Goal: Information Seeking & Learning: Learn about a topic

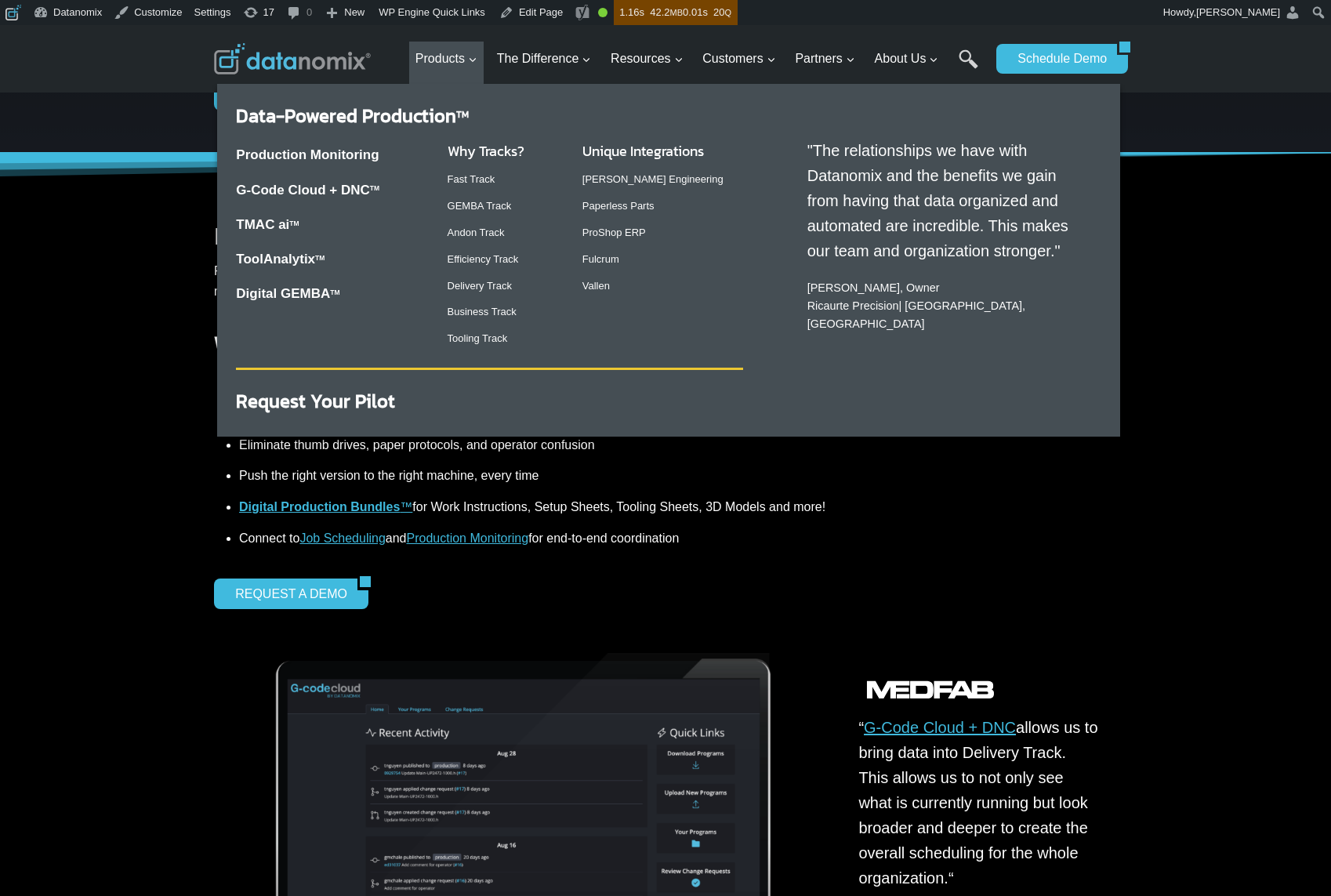
click at [270, 217] on strong "TMAC ai TM" at bounding box center [267, 224] width 63 height 15
click at [271, 220] on link "TMAC ai TM" at bounding box center [267, 224] width 63 height 15
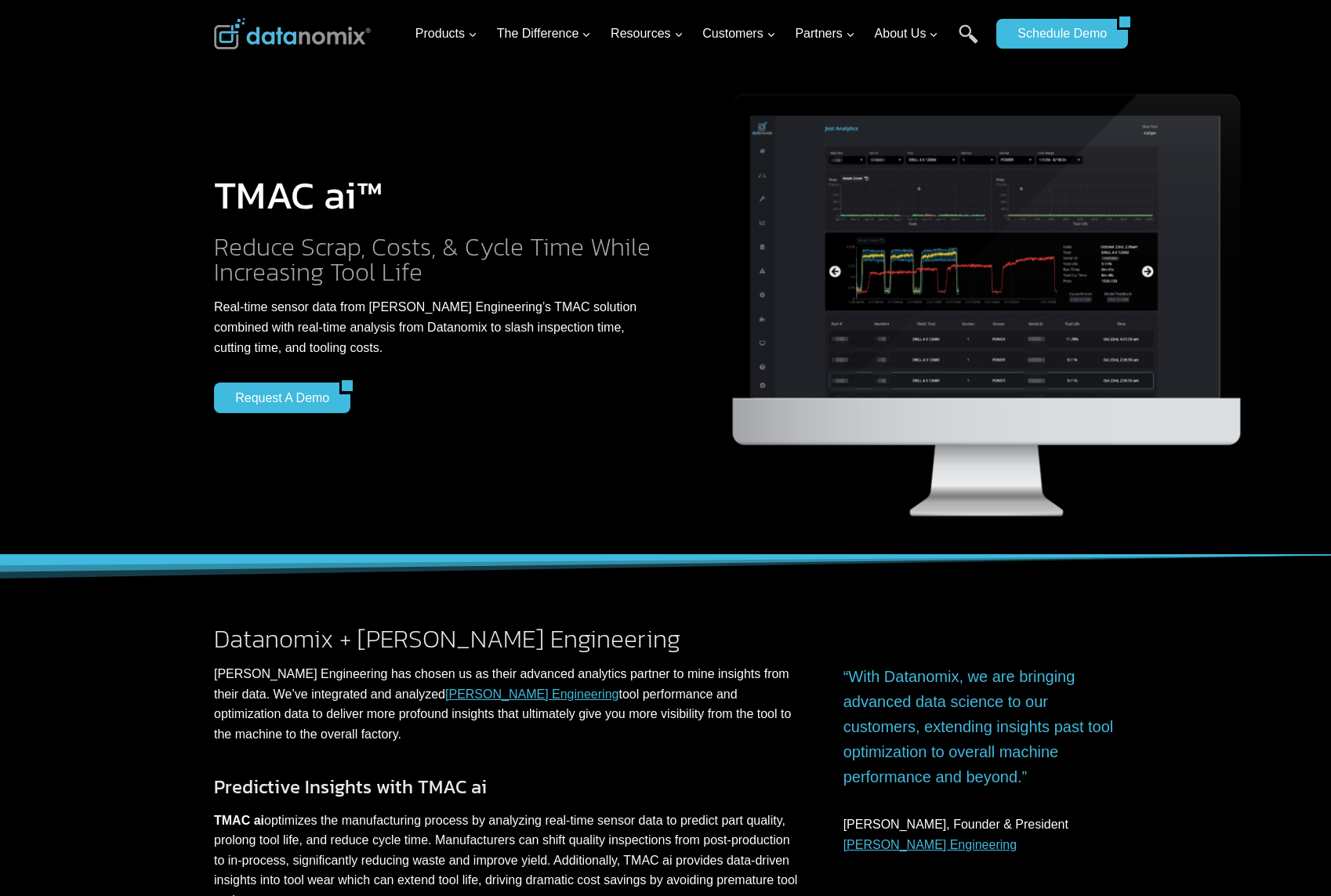
click at [391, 256] on h2 "Reduce Scrap, Costs, & Cycle Time While Increasing Tool Life" at bounding box center [434, 259] width 439 height 50
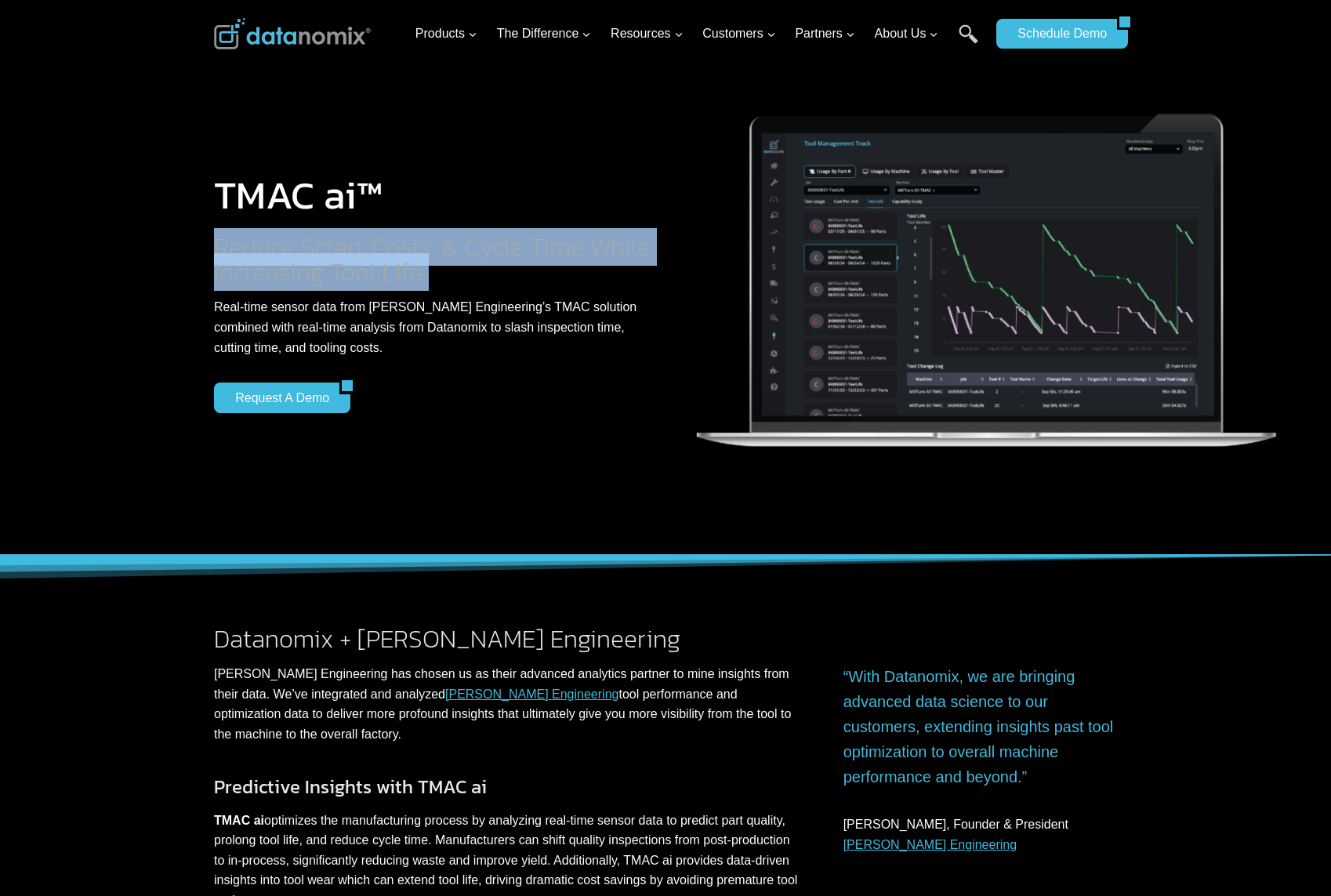
copy div "Reduce Scrap, Costs, & Cycle Time While Increasing Tool Life"
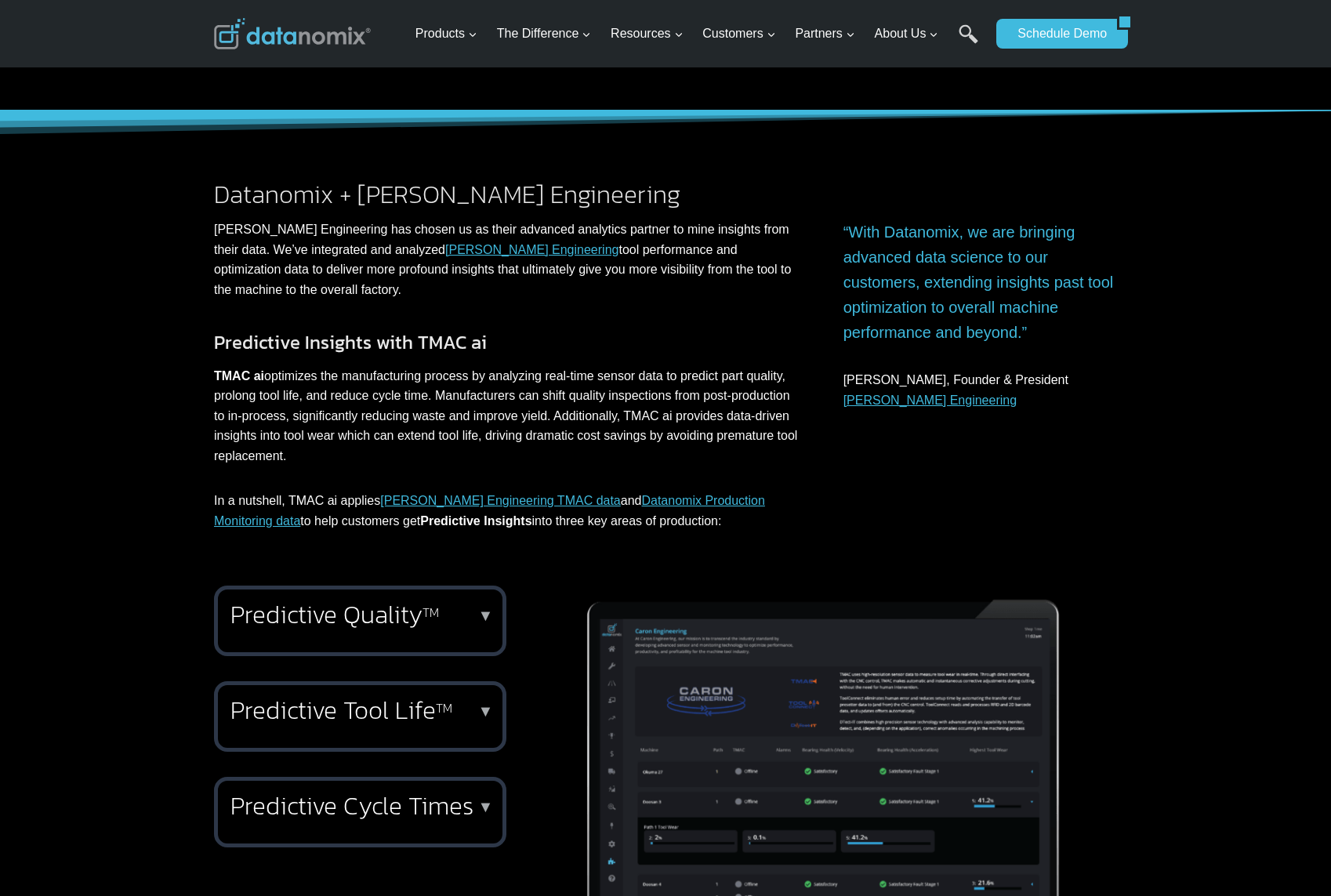
scroll to position [747, 0]
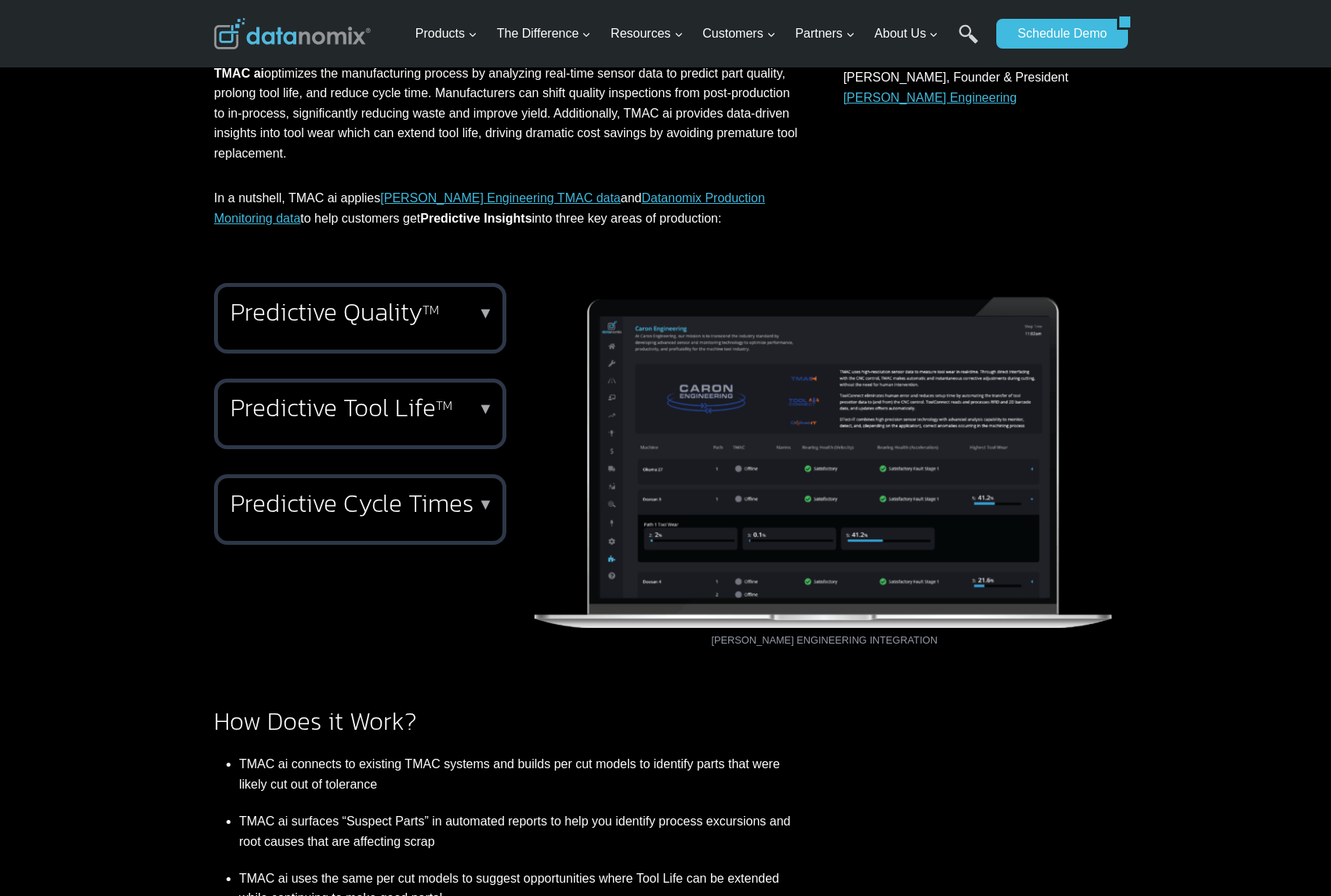
click at [394, 420] on h2 "Predictive Tool Life TM" at bounding box center [357, 407] width 253 height 25
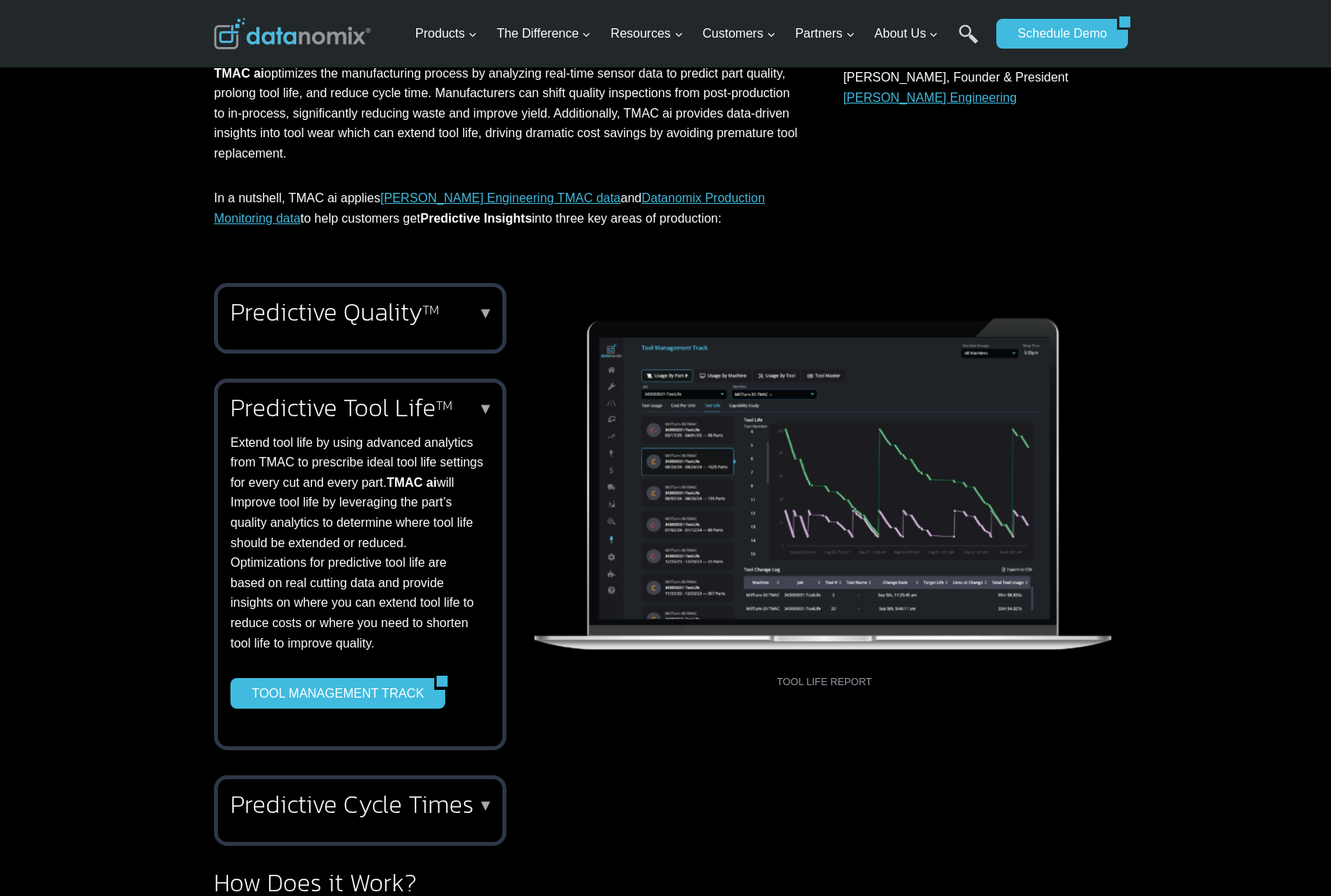
click at [353, 801] on h2 "Predictive Cycle Times" at bounding box center [357, 804] width 253 height 25
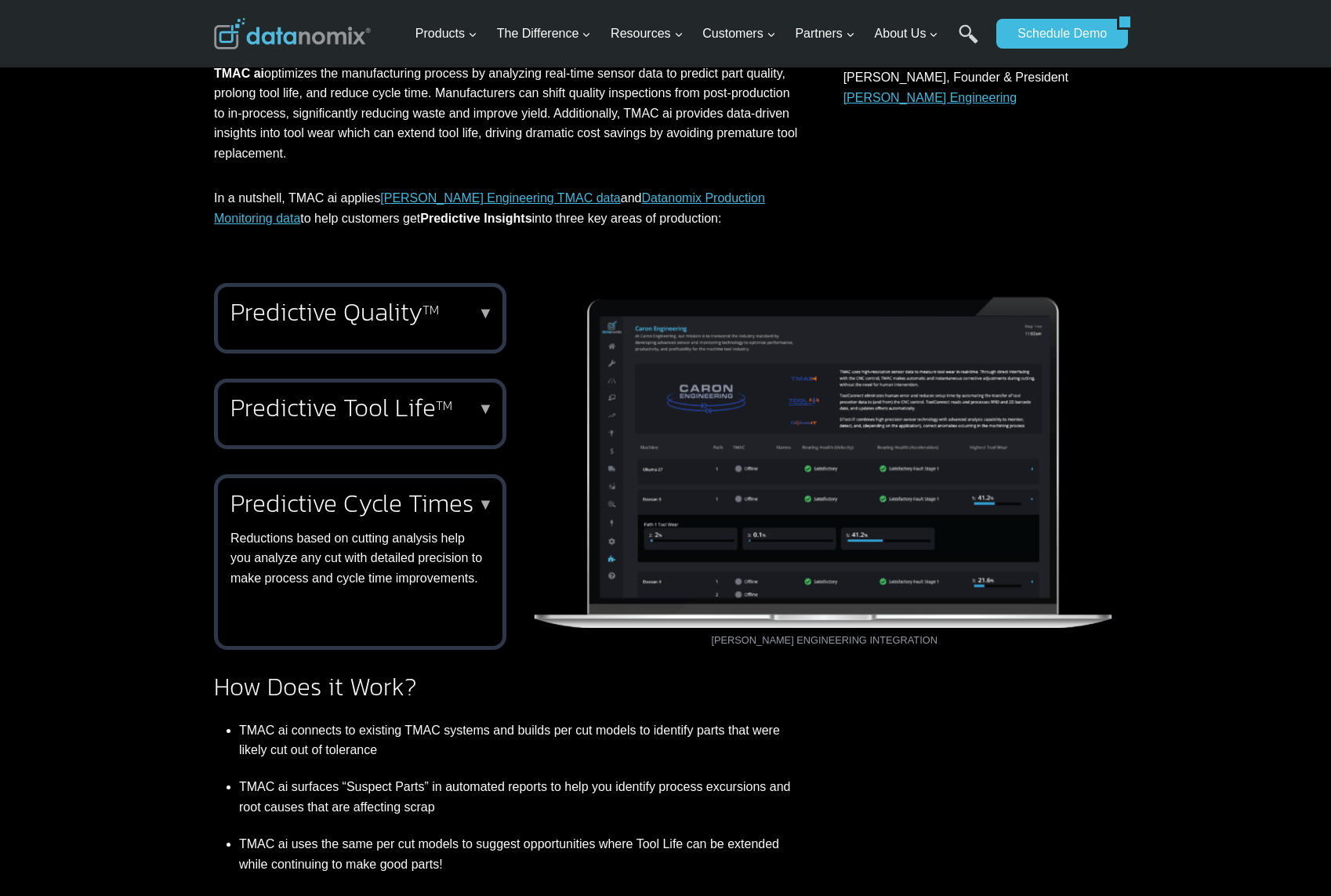
click at [381, 400] on h2 "Predictive Tool Life TM" at bounding box center [357, 407] width 253 height 25
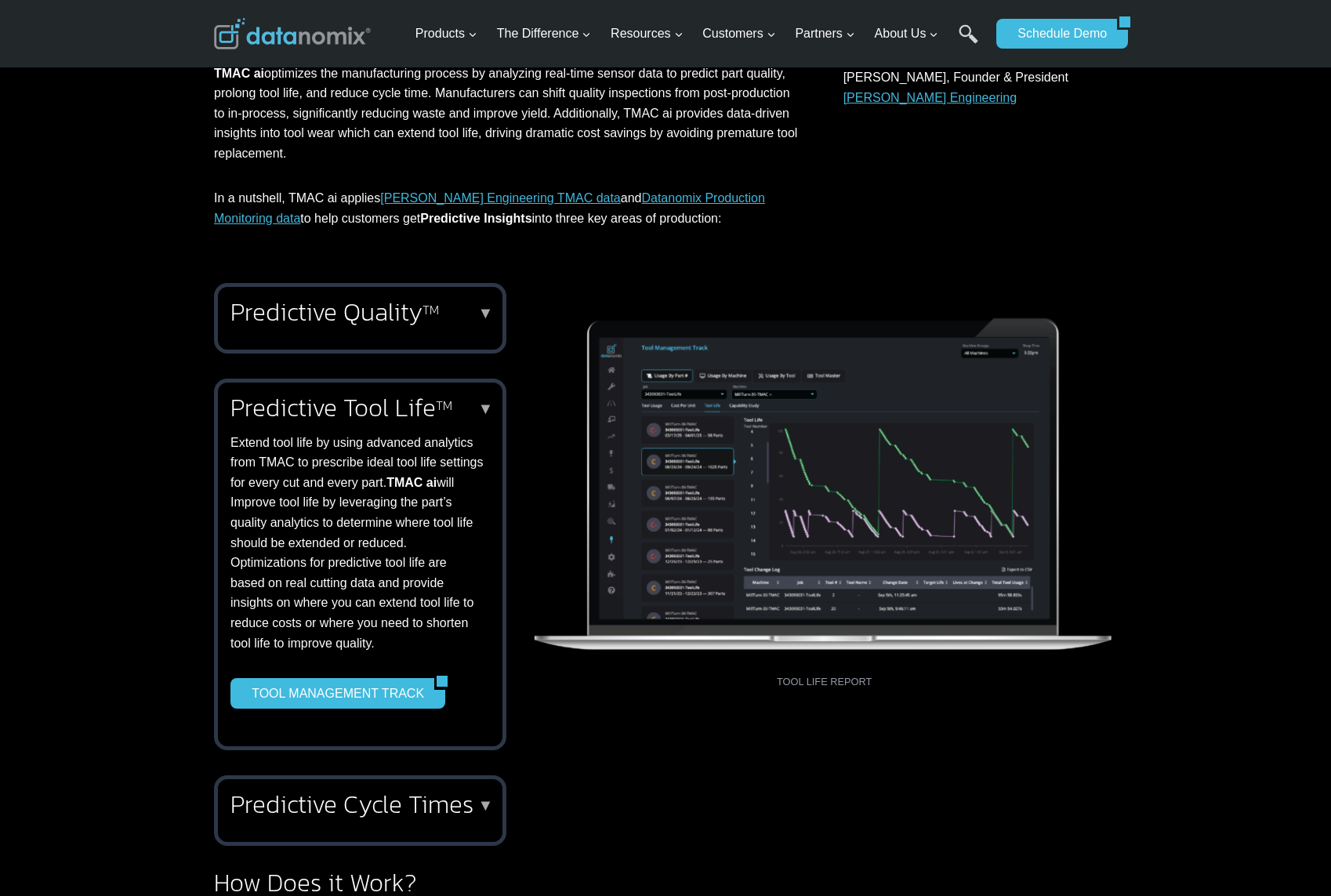
click at [468, 321] on h2 "Predictive Quality TM" at bounding box center [357, 311] width 253 height 25
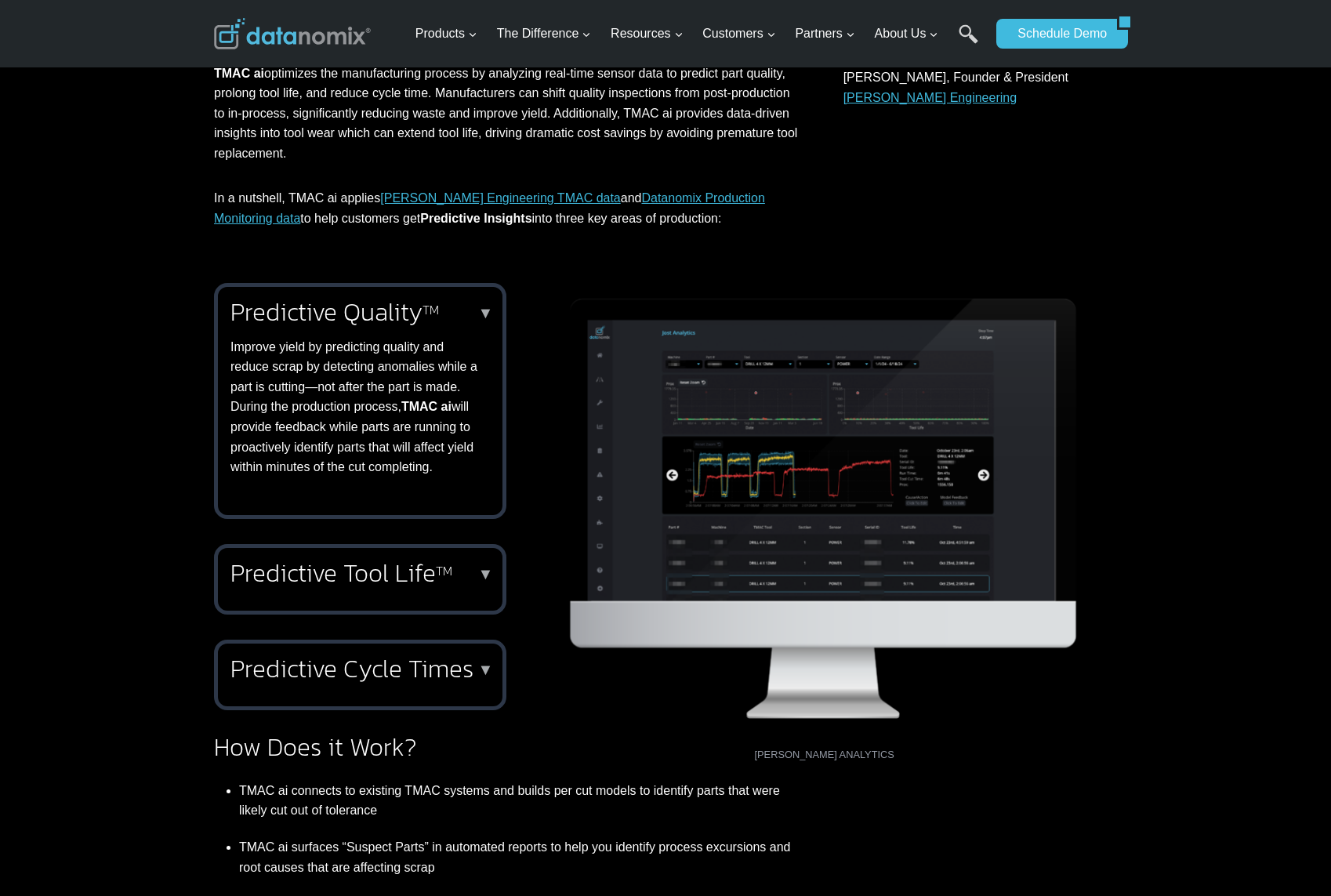
click at [360, 680] on h2 "Predictive Cycle Times" at bounding box center [357, 668] width 253 height 25
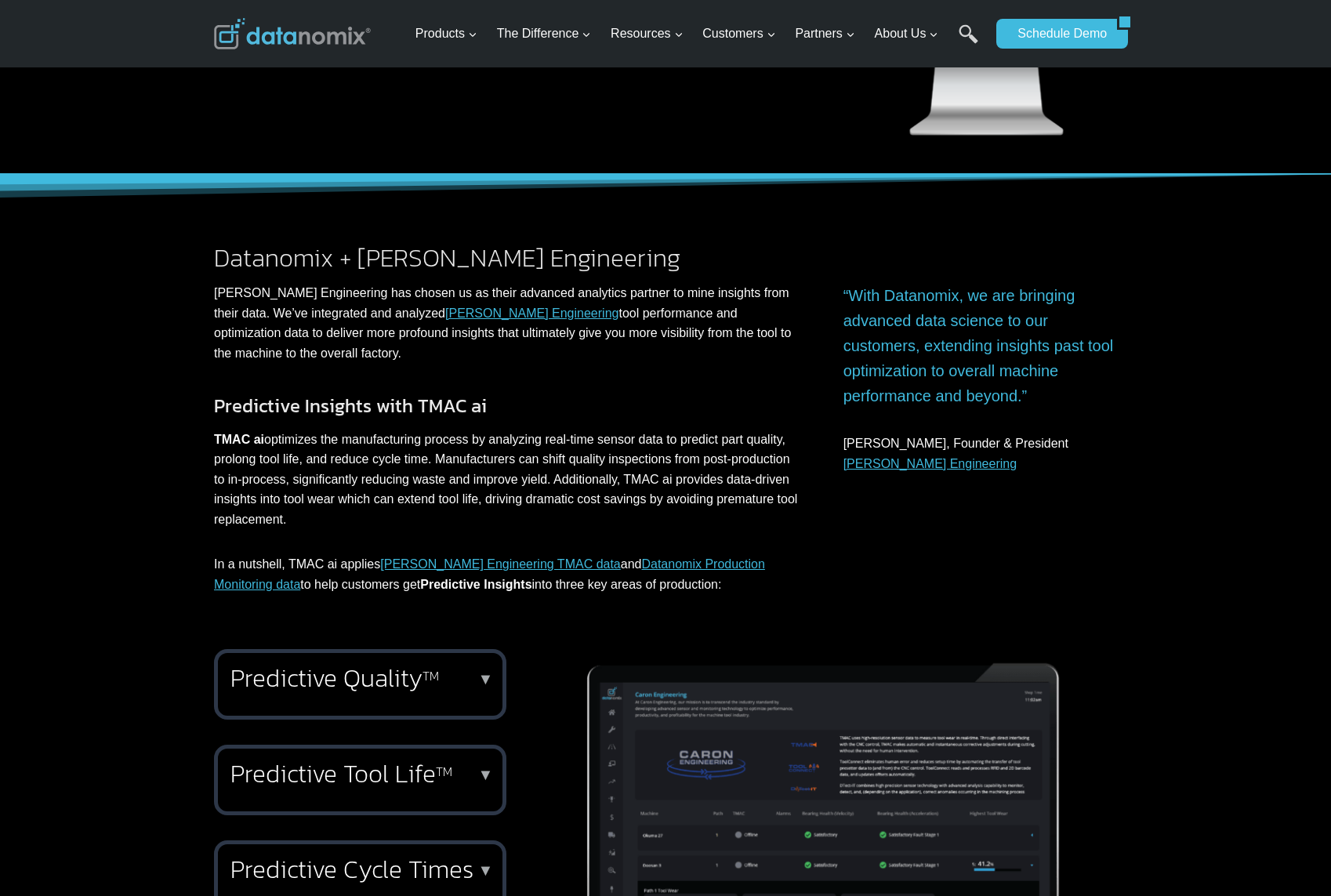
scroll to position [398, 0]
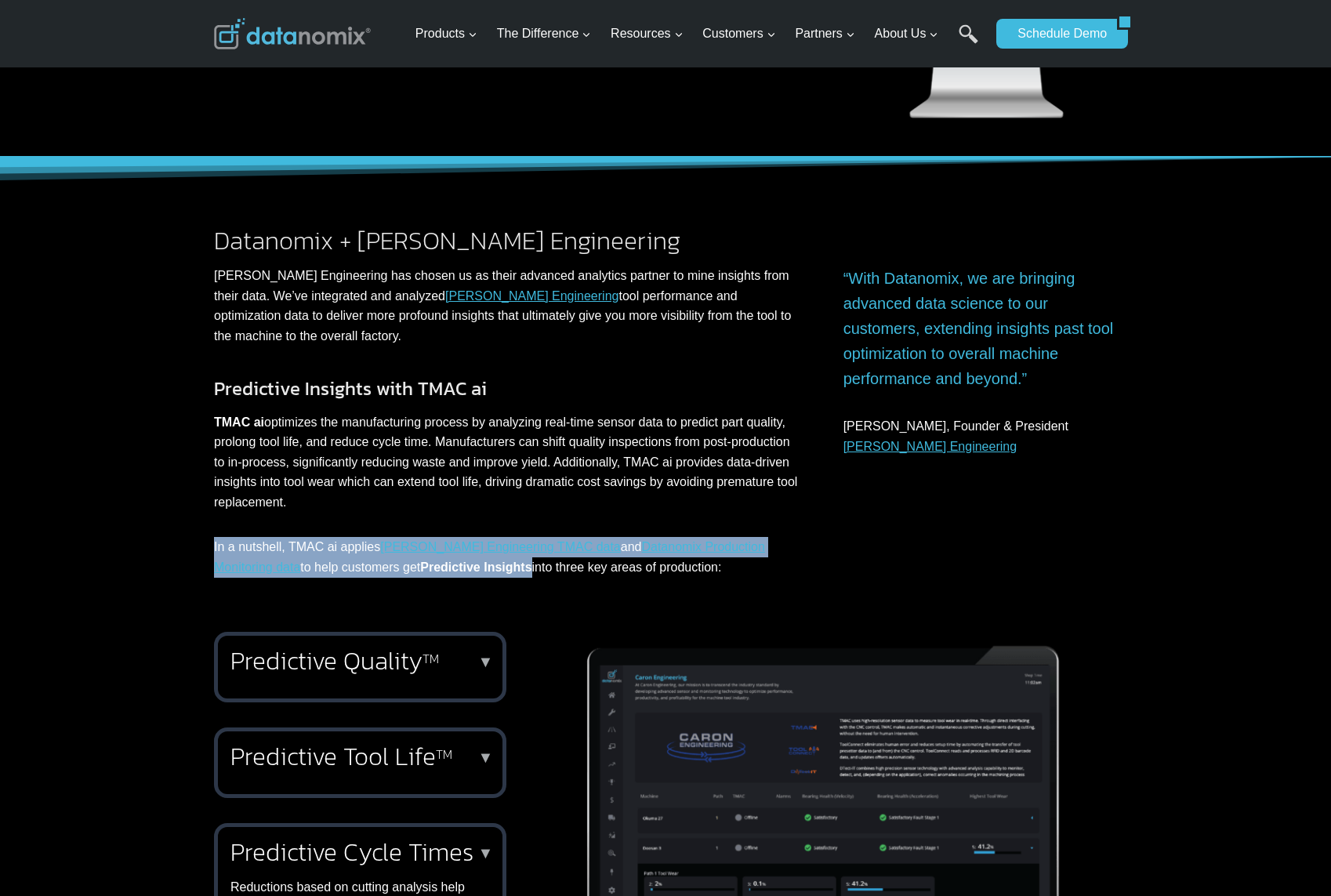
drag, startPoint x: 482, startPoint y: 566, endPoint x: 213, endPoint y: 546, distance: 269.7
click at [214, 546] on p "In a nutshell, TMAC ai applies Caron Engineering TMAC data and Datanomix Produc…" at bounding box center [506, 556] width 585 height 40
copy p "In a nutshell, TMAC ai applies Caron Engineering TMAC data and Datanomix Produc…"
click at [285, 544] on p "In a nutshell, TMAC ai applies Caron Engineering TMAC data and Datanomix Produc…" at bounding box center [506, 556] width 585 height 40
drag, startPoint x: 289, startPoint y: 545, endPoint x: 674, endPoint y: 564, distance: 385.5
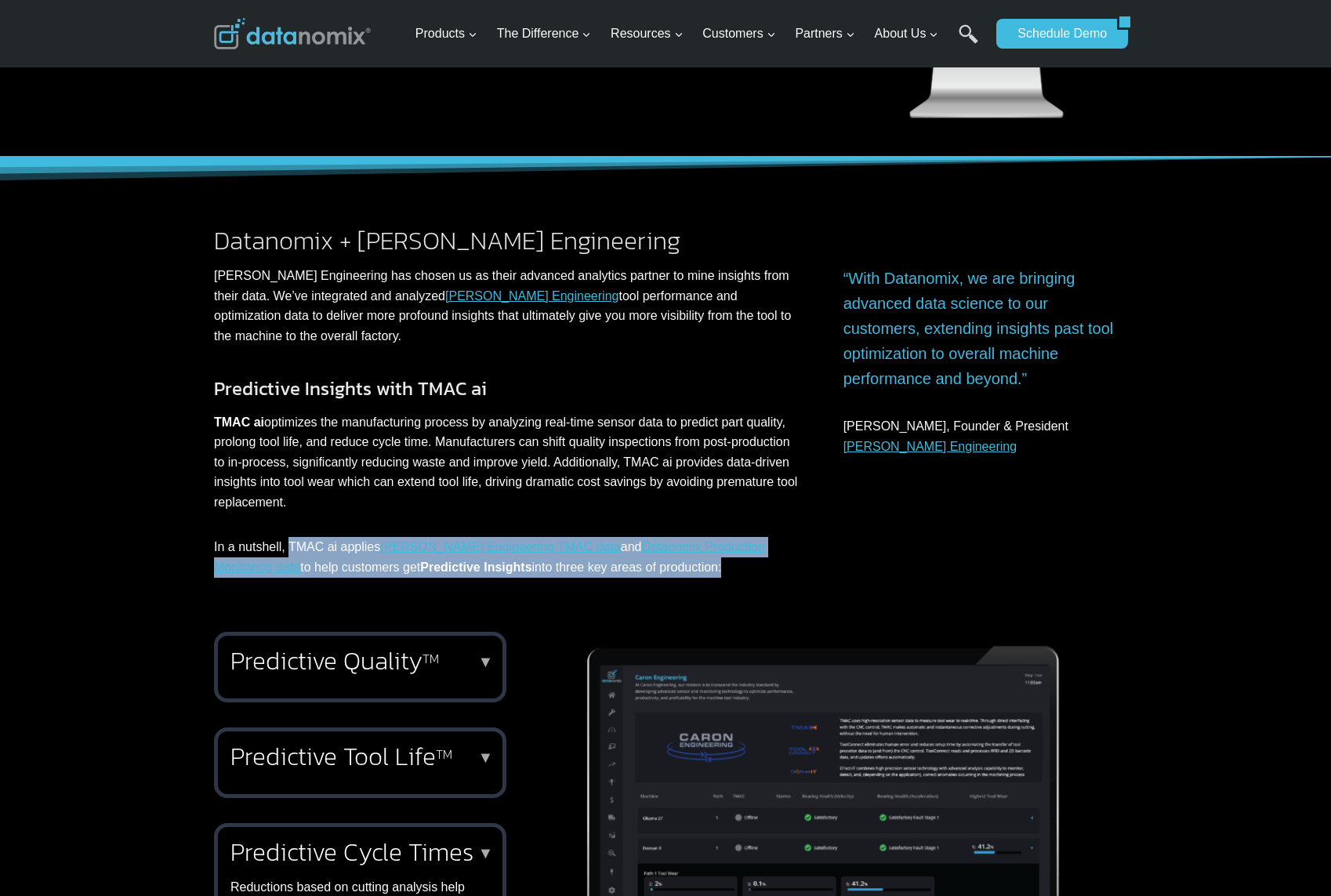
click at [674, 564] on p "In a nutshell, TMAC ai applies Caron Engineering TMAC data and Datanomix Produc…" at bounding box center [506, 556] width 585 height 40
copy p "TMAC ai applies Caron Engineering TMAC data and Datanomix Production Monitoring…"
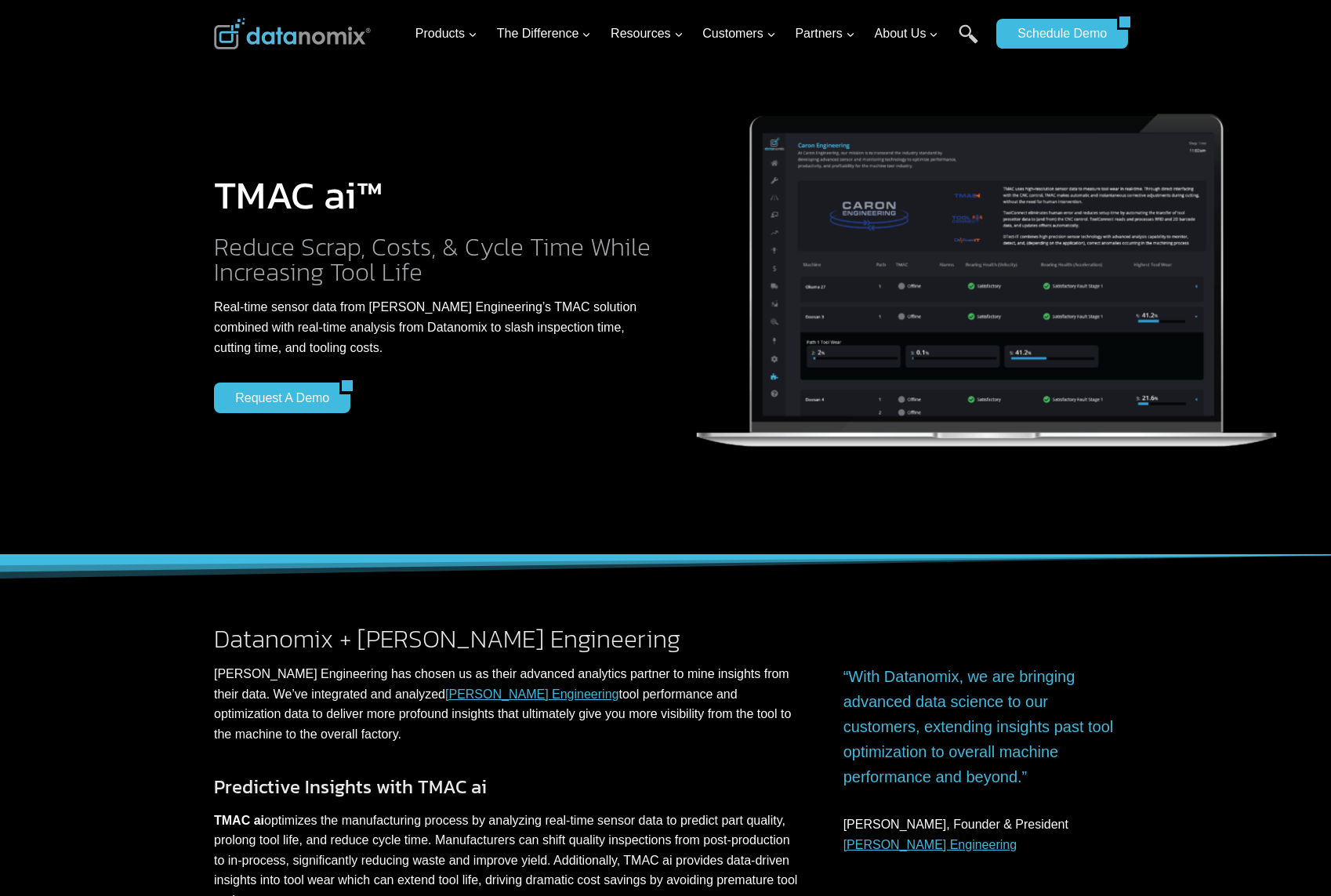
click at [370, 308] on p "Real-time sensor data from Caron Engineering’s TMAC solution combined with real…" at bounding box center [434, 327] width 439 height 60
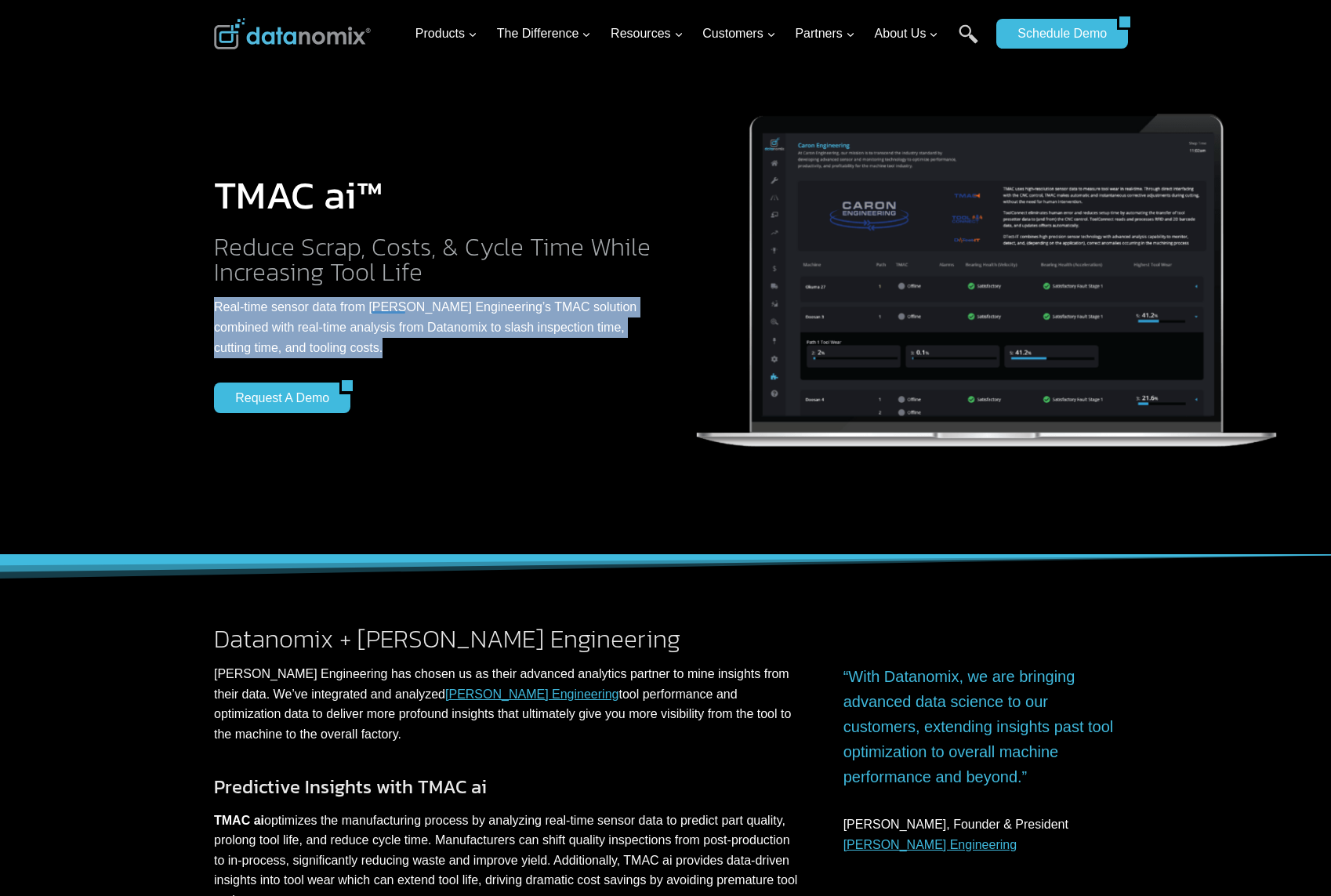
click at [370, 308] on p "Real-time sensor data from Caron Engineering’s TMAC solution combined with real…" at bounding box center [434, 327] width 439 height 60
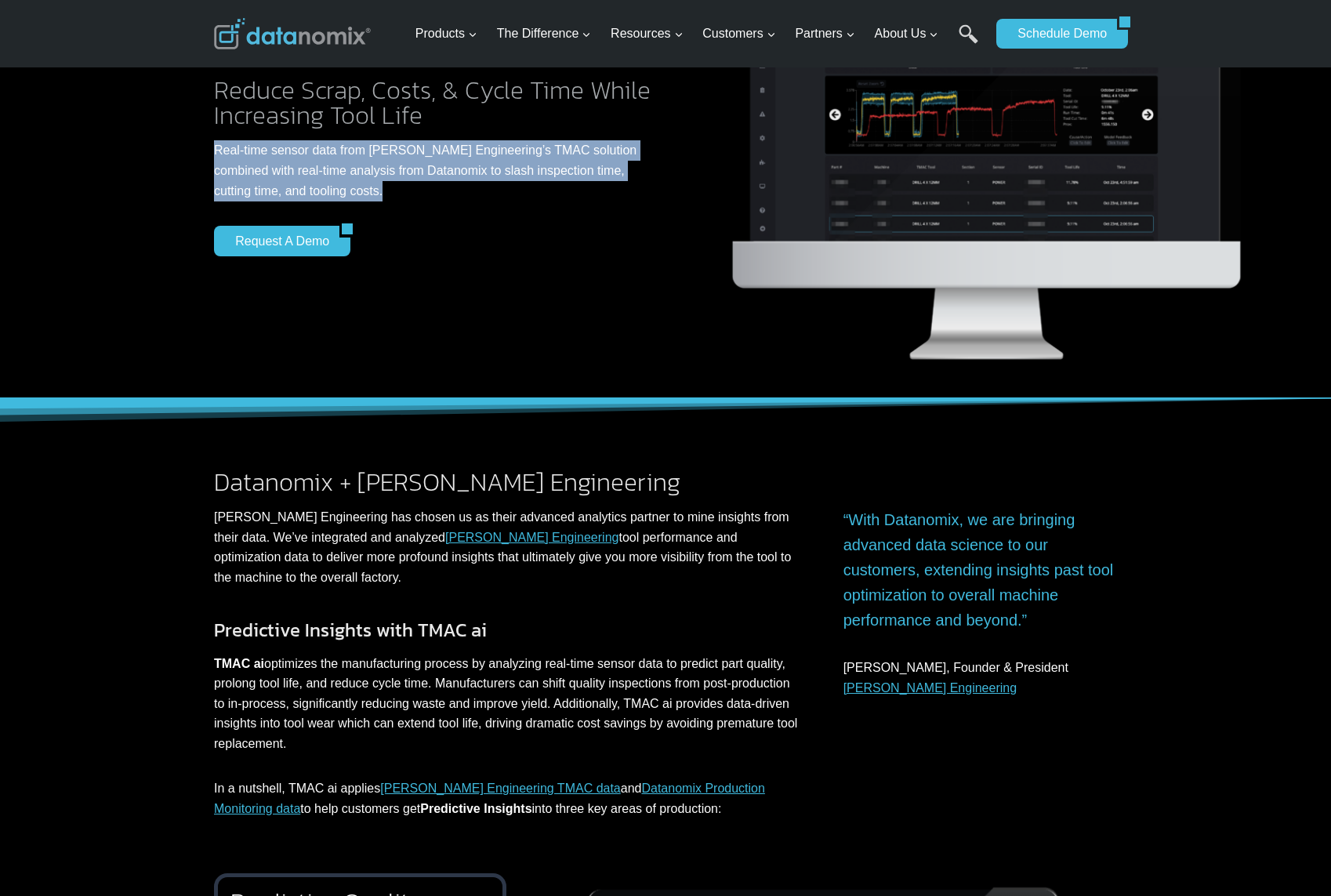
scroll to position [183, 0]
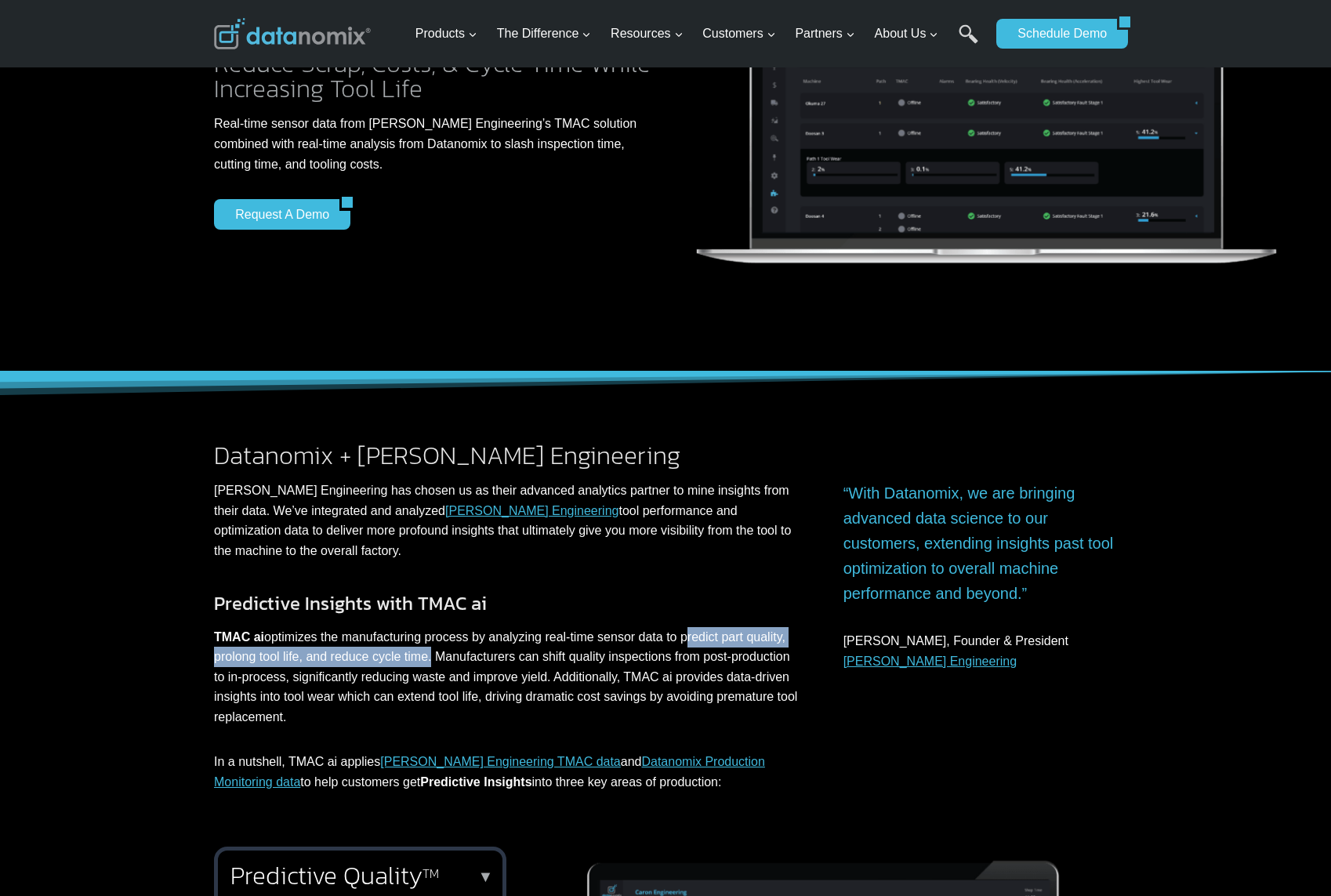
drag, startPoint x: 695, startPoint y: 637, endPoint x: 474, endPoint y: 657, distance: 221.9
click at [474, 657] on p "TMAC ai optimizes the manufacturing process by analyzing real-time sensor data …" at bounding box center [506, 677] width 585 height 100
copy p "predict part quality, prolong tool life, and reduce cycle time"
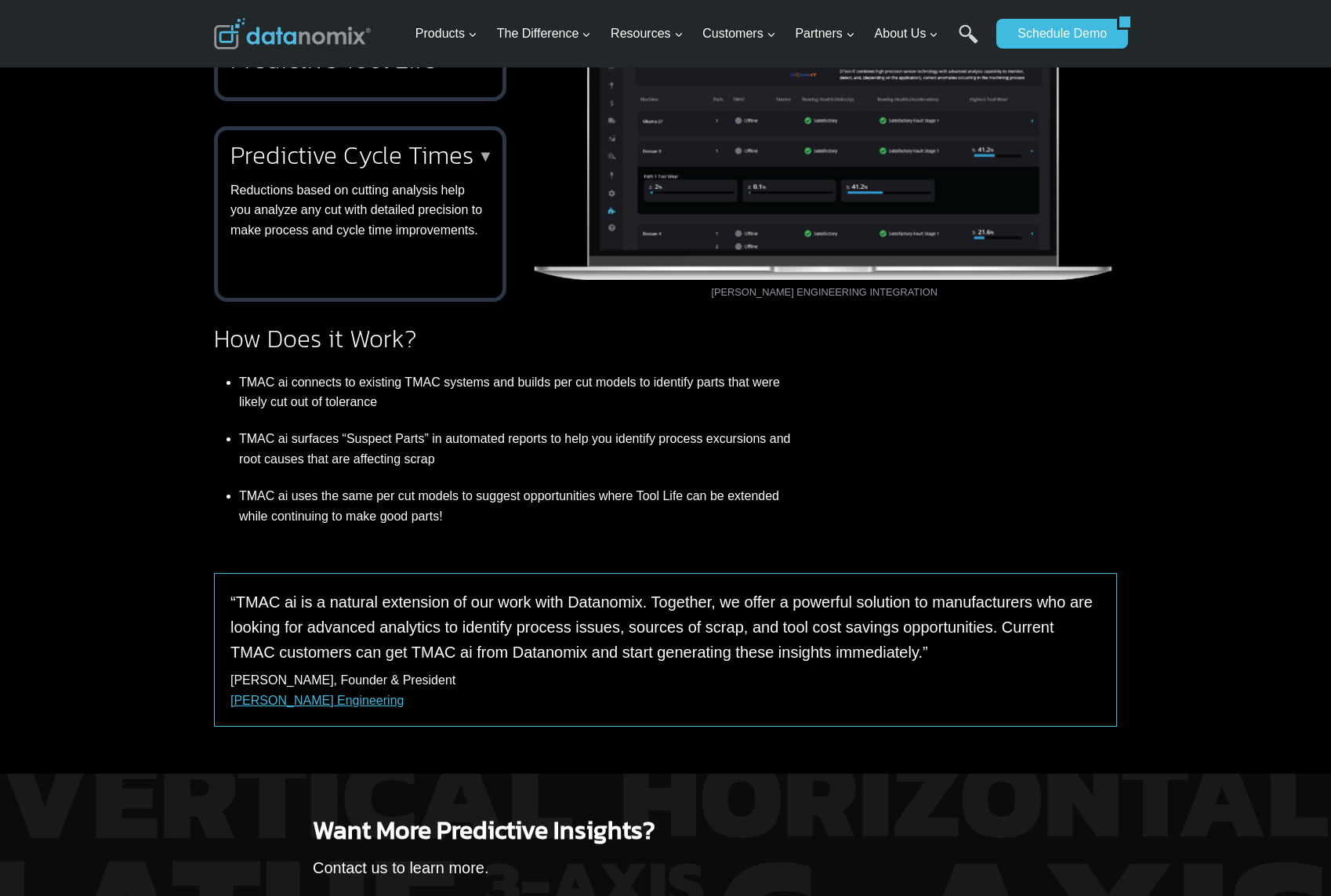
scroll to position [1121, 0]
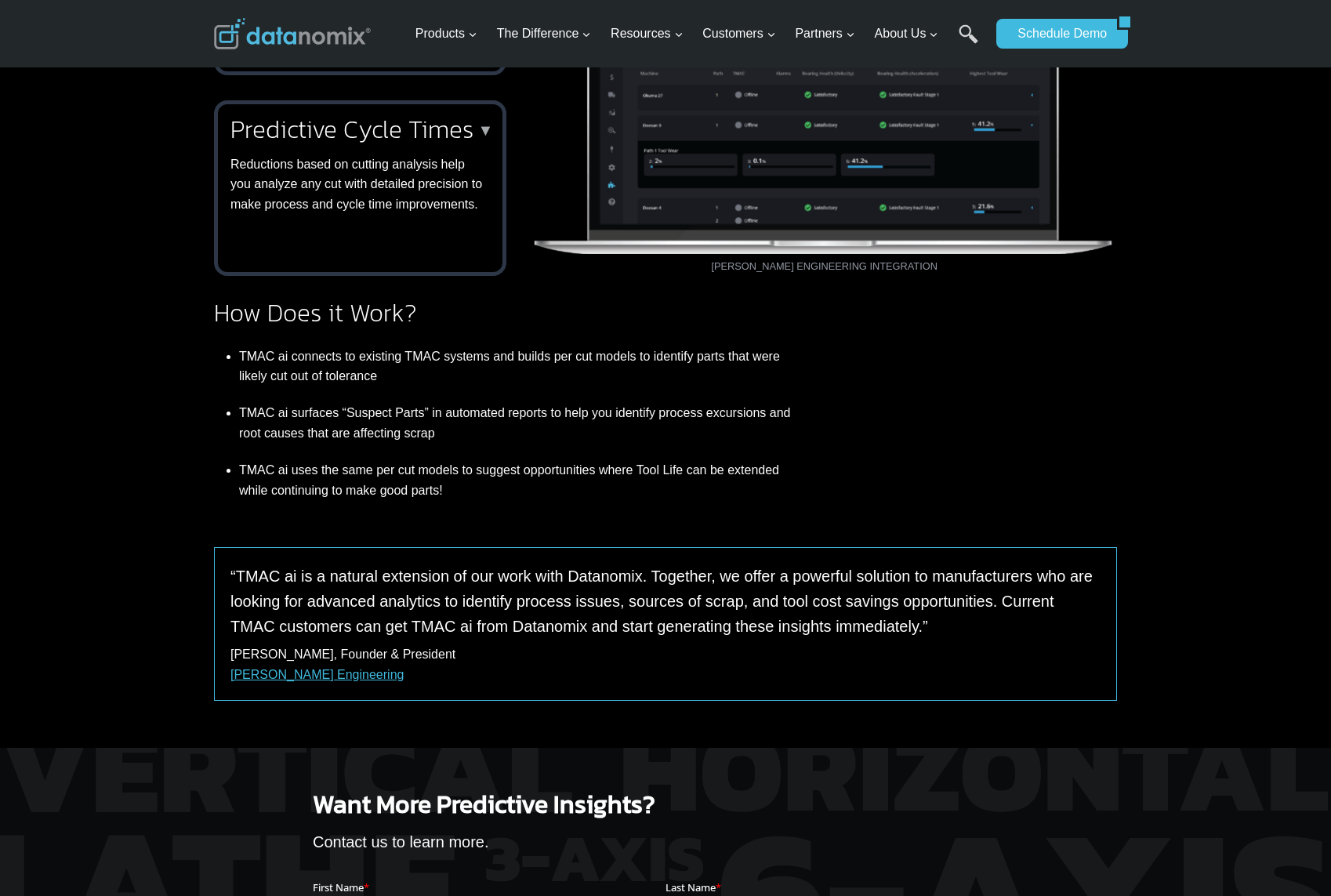
click at [401, 509] on li "TMAC ai uses the same per cut models to suggest opportunities where Tool Life c…" at bounding box center [519, 480] width 560 height 57
click at [934, 413] on div at bounding box center [971, 404] width 292 height 208
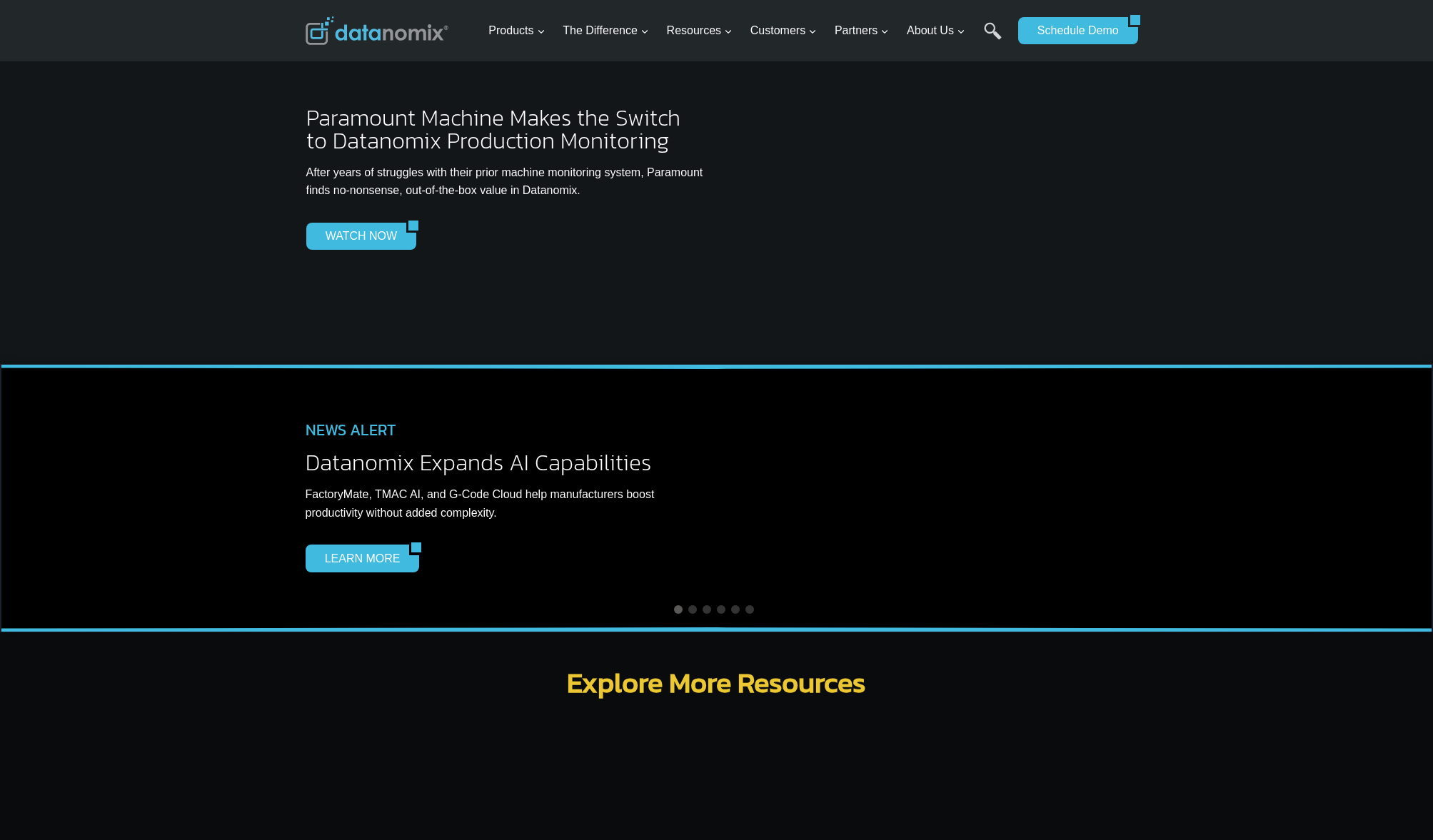
scroll to position [5468, 0]
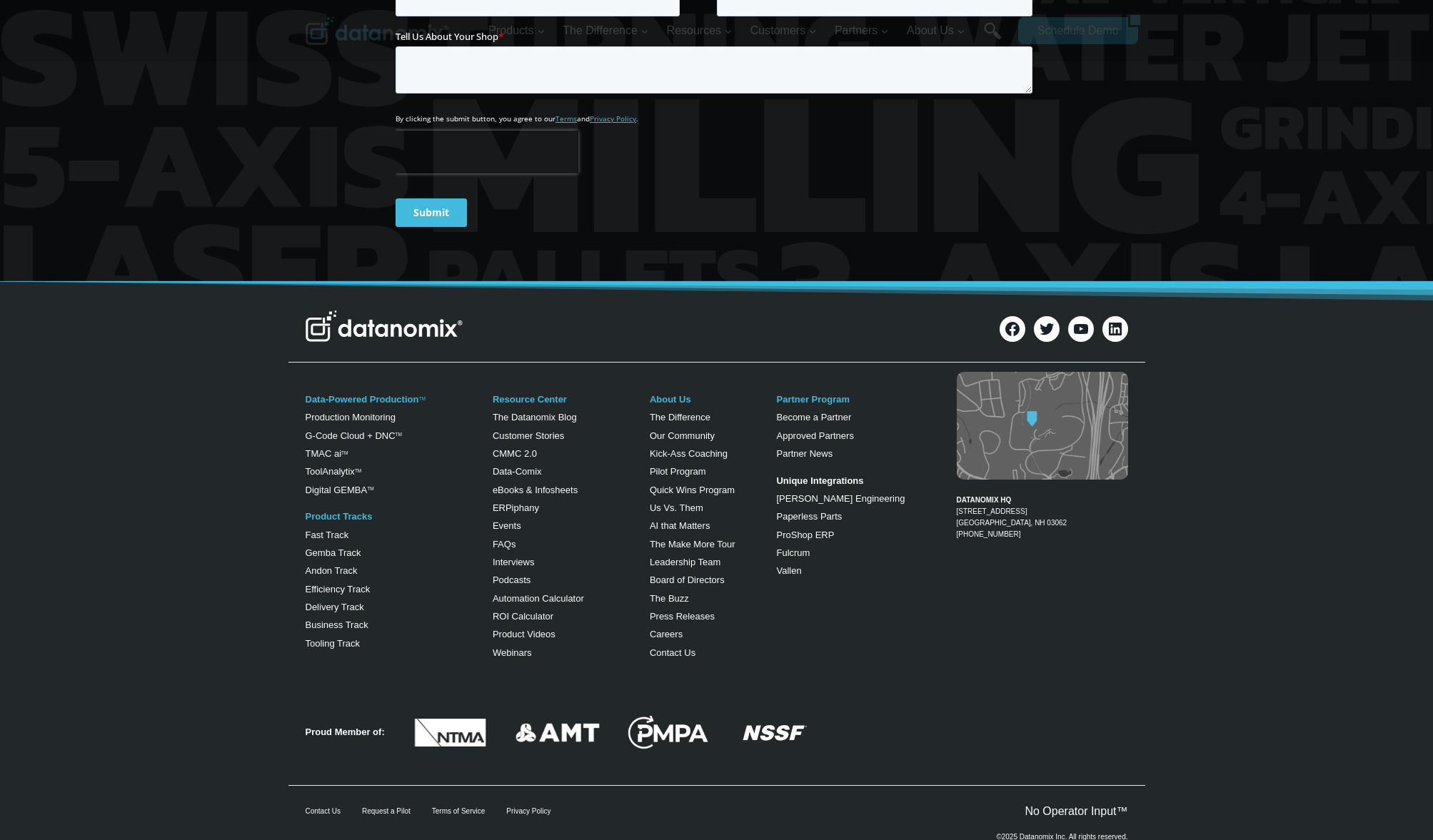
drag, startPoint x: 1160, startPoint y: 547, endPoint x: 1144, endPoint y: 520, distance: 31.4
click at [1161, 547] on div "Data-Powered Production TM Production Monitoring G-Code Cloud + DNC TM TMAC ai …" at bounding box center [716, 524] width 1433 height 312
drag, startPoint x: 1053, startPoint y: 479, endPoint x: 957, endPoint y: 468, distance: 96.6
click at [957, 483] on figcaption "DATANOMIX HQ [STREET_ADDRESS] 1-866-488-4369" at bounding box center [1042, 512] width 172 height 57
copy link "[STREET_ADDRESS]"
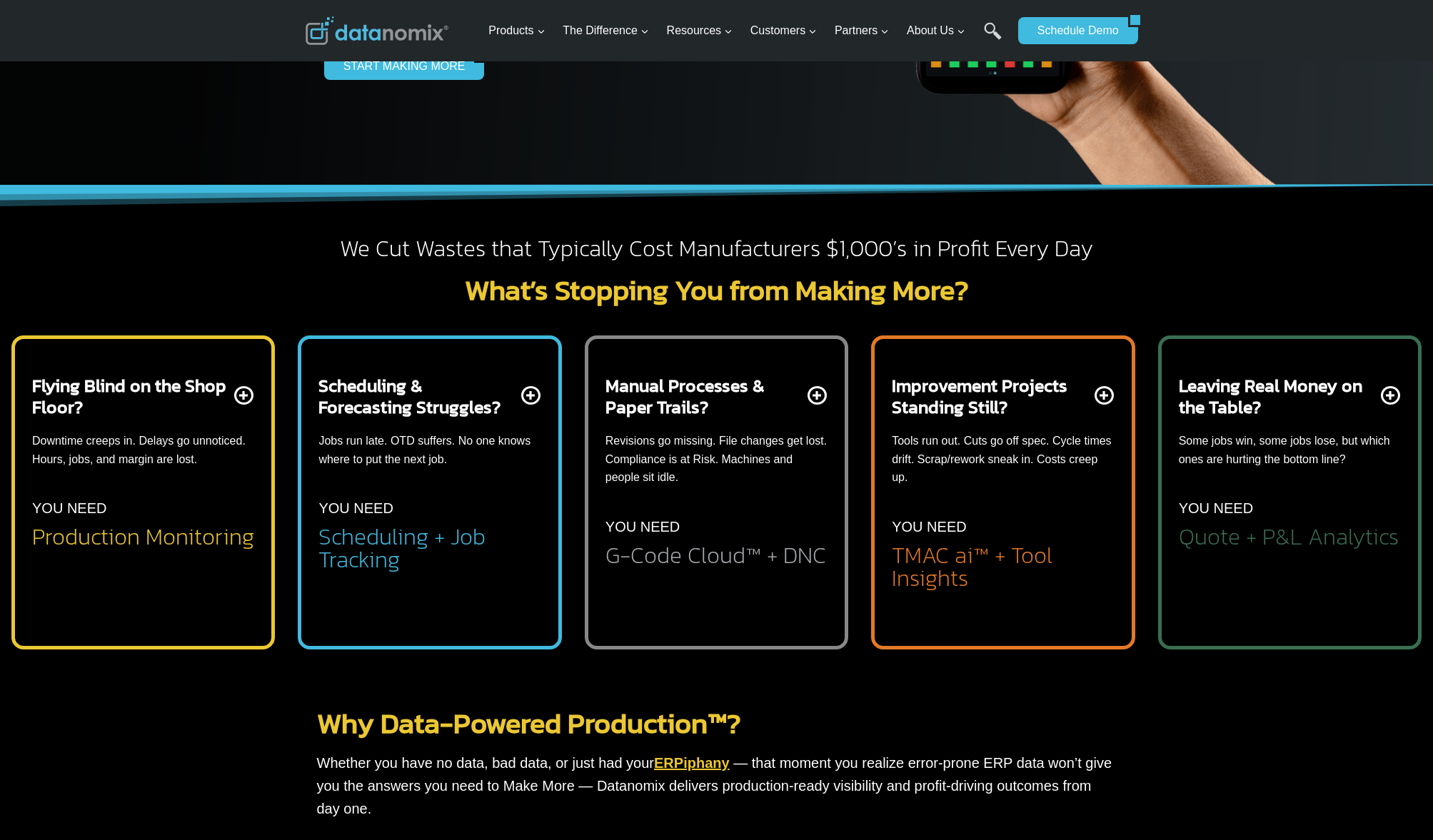
scroll to position [0, 0]
